Goal: Check status: Check status

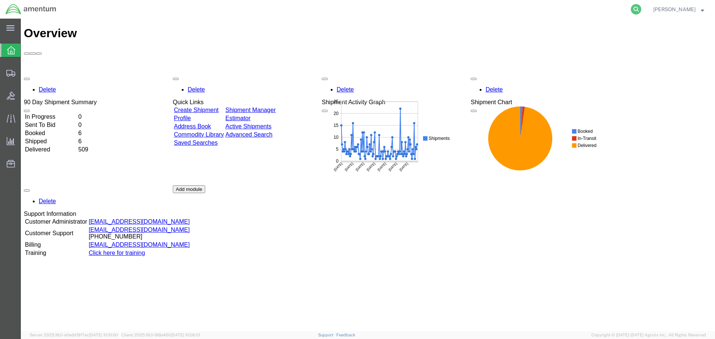
click at [641, 8] on icon at bounding box center [636, 9] width 10 height 10
click at [505, 10] on input "search" at bounding box center [517, 9] width 226 height 18
paste input "392760527806"
type input "392760527806"
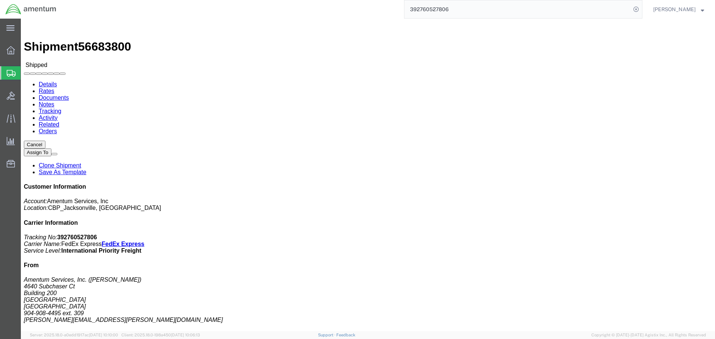
click b "International Priority Freight"
drag, startPoint x: 659, startPoint y: 111, endPoint x: 550, endPoint y: 96, distance: 110.4
click div "Customer Information Account: Amentum Services, Inc Location: CBP_Jacksonville,…"
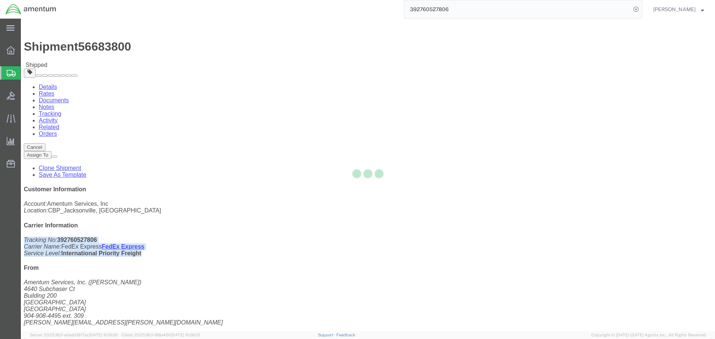
copy p "Tracking No: 392760527806 Carrier Name: FedEx Express FedEx Express Service Lev…"
